Goal: Information Seeking & Learning: Learn about a topic

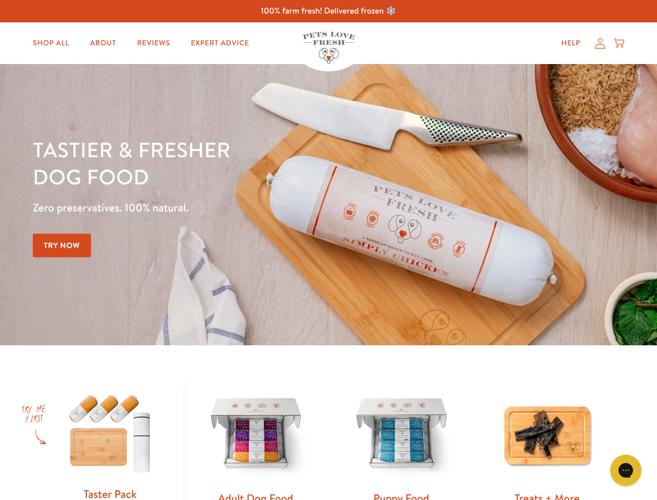
click at [328, 250] on div "Tastier & fresher dog food Zero preservatives. 100% natural. Try Now" at bounding box center [230, 204] width 395 height 137
click at [626, 470] on icon "Gorgias live chat" at bounding box center [626, 470] width 10 height 10
